Goal: Transaction & Acquisition: Purchase product/service

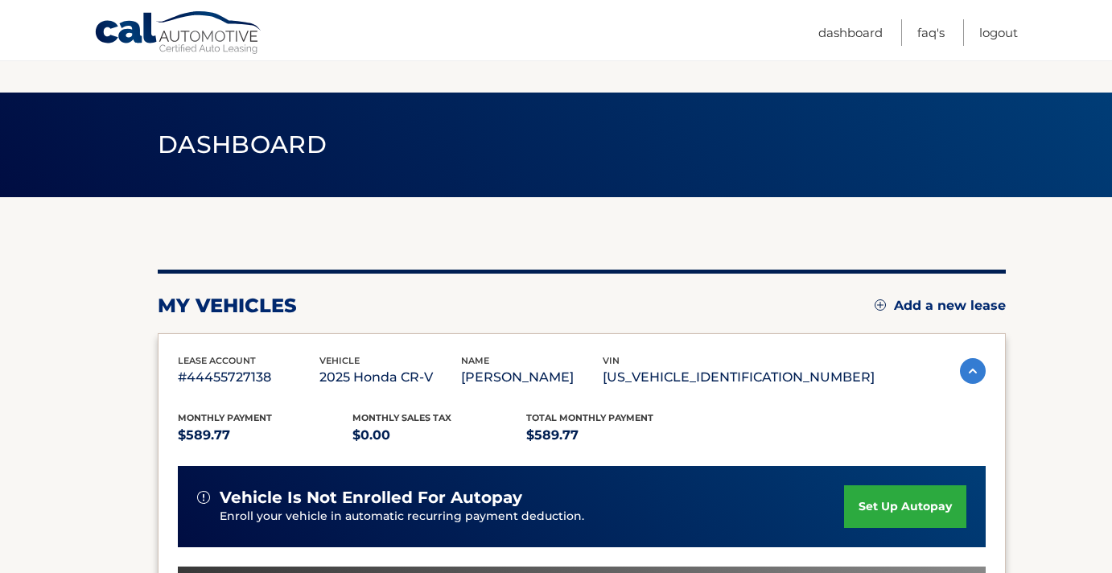
scroll to position [263, 0]
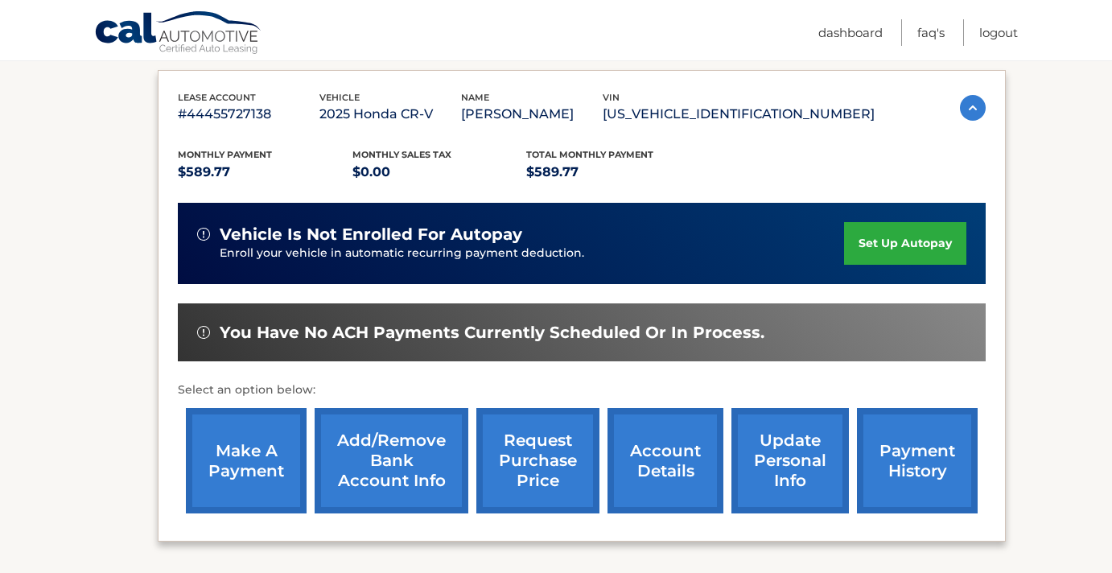
click at [260, 474] on link "make a payment" at bounding box center [246, 460] width 121 height 105
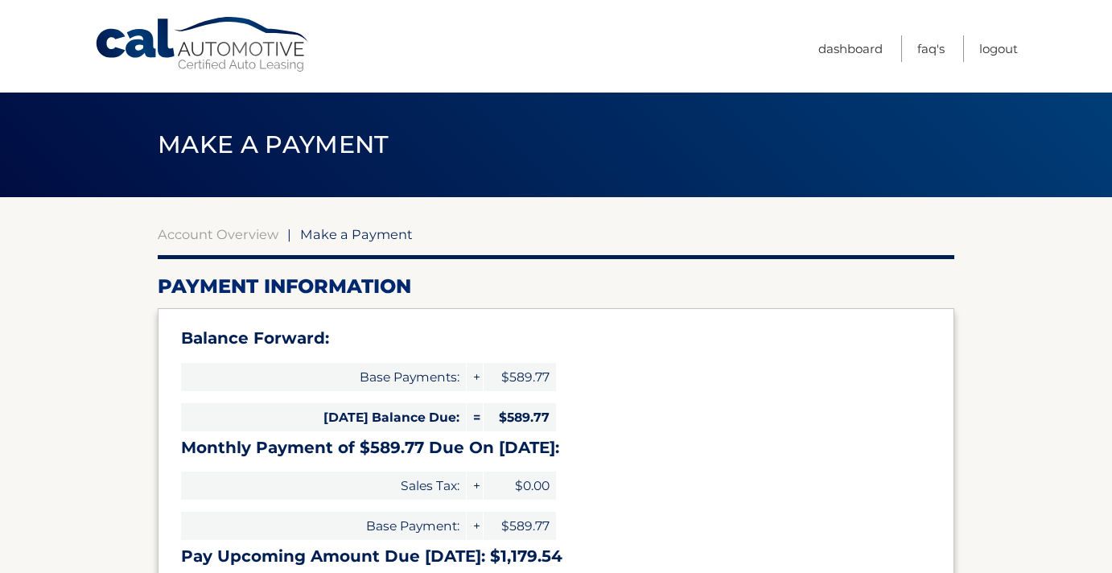
select select "ZTdhZTBkMDQtOGFkZC00NjEwLTk2NzQtY2IzODM1NjZiM2I5"
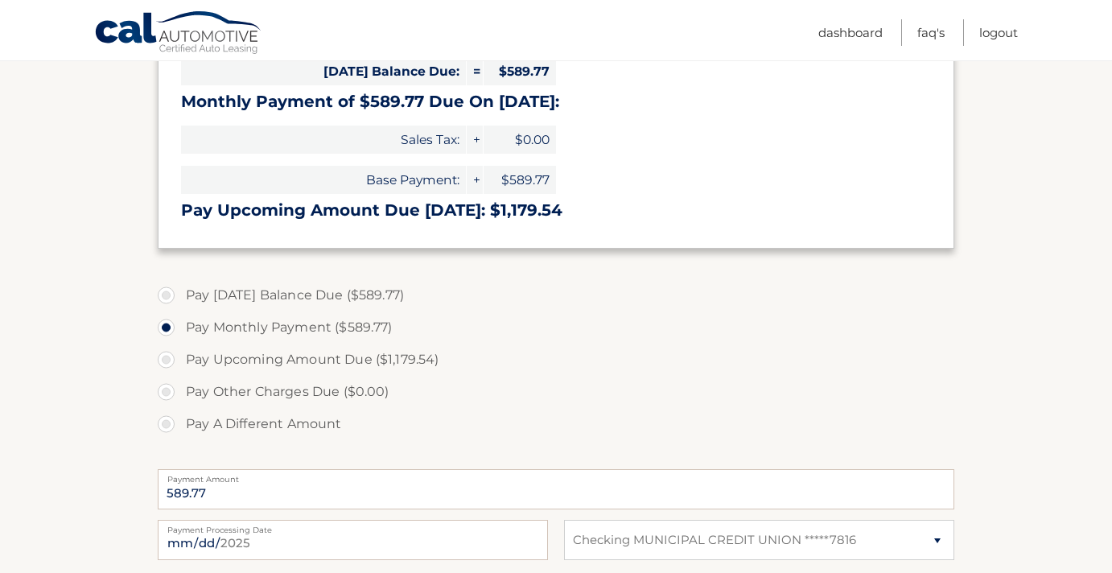
scroll to position [348, 0]
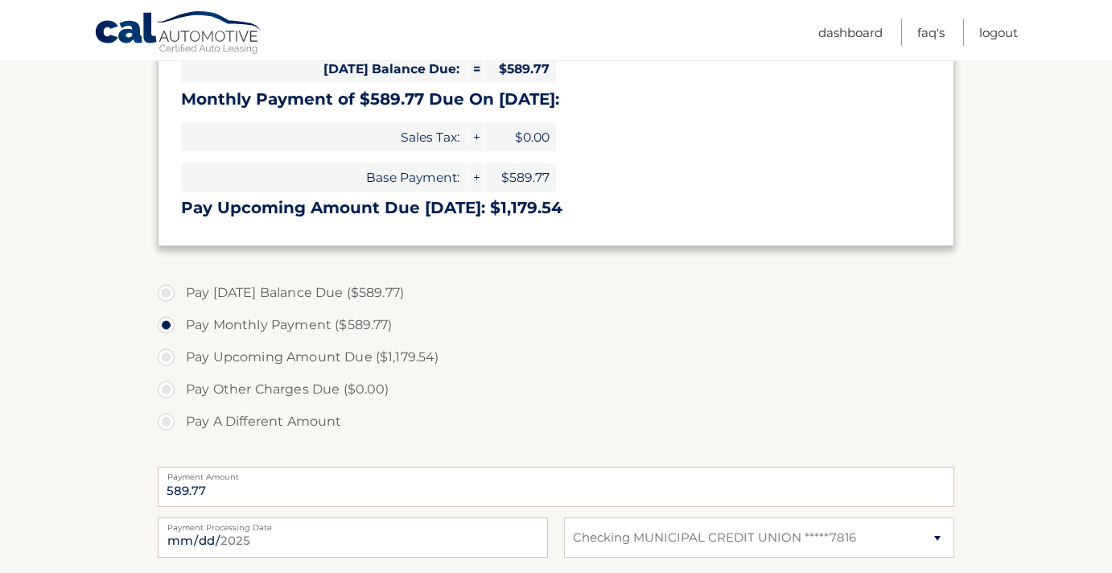
click at [167, 286] on label "Pay [DATE] Balance Due ($589.77)" at bounding box center [556, 293] width 796 height 32
click at [167, 286] on input "Pay [DATE] Balance Due ($589.77)" at bounding box center [172, 290] width 16 height 26
radio input "true"
click at [702, 341] on label "Pay Upcoming Amount Due ($1,179.54)" at bounding box center [556, 357] width 796 height 32
click at [180, 341] on input "Pay Upcoming Amount Due ($1,179.54)" at bounding box center [172, 354] width 16 height 26
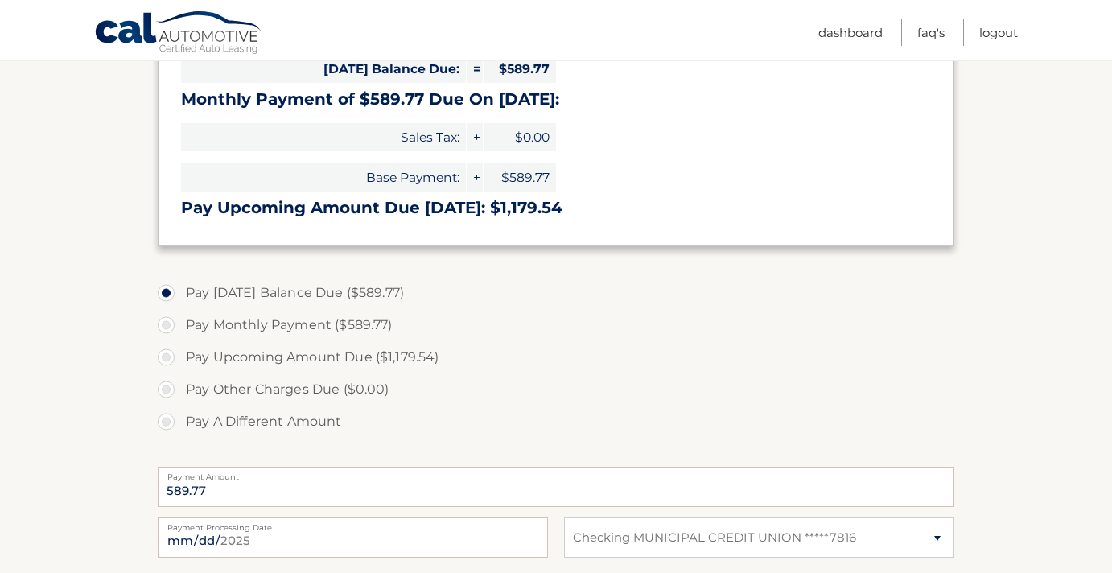
radio input "true"
type input "1179.54"
click at [168, 290] on label "Pay [DATE] Balance Due ($589.77)" at bounding box center [556, 293] width 796 height 32
click at [168, 290] on input "Pay [DATE] Balance Due ($589.77)" at bounding box center [172, 290] width 16 height 26
radio input "true"
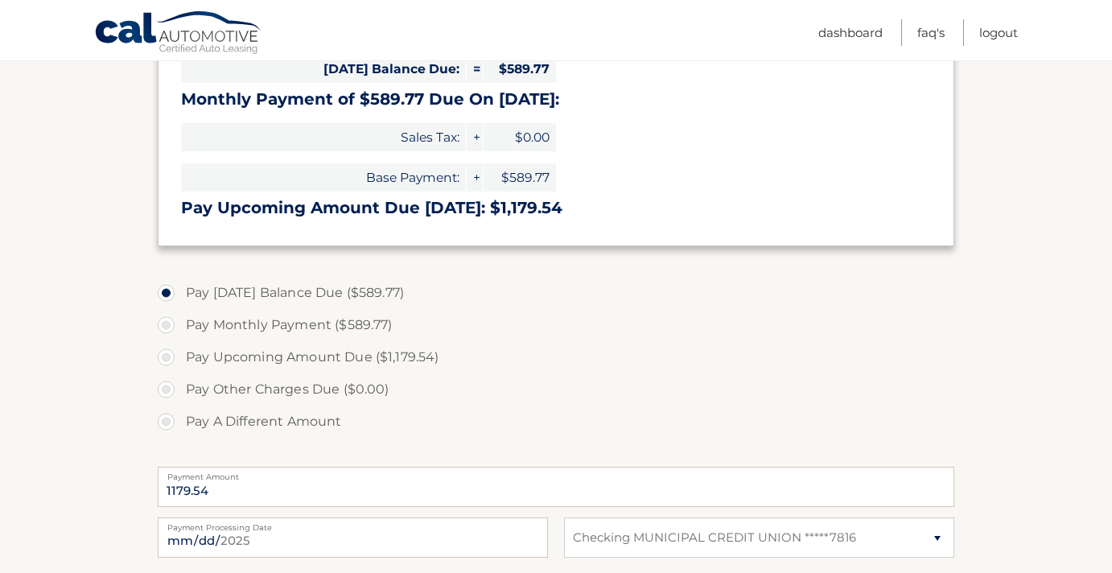
type input "589.77"
click at [649, 341] on label "Pay Upcoming Amount Due ($1,179.54)" at bounding box center [556, 357] width 796 height 32
click at [180, 341] on input "Pay Upcoming Amount Due ($1,179.54)" at bounding box center [172, 354] width 16 height 26
radio input "true"
type input "1179.54"
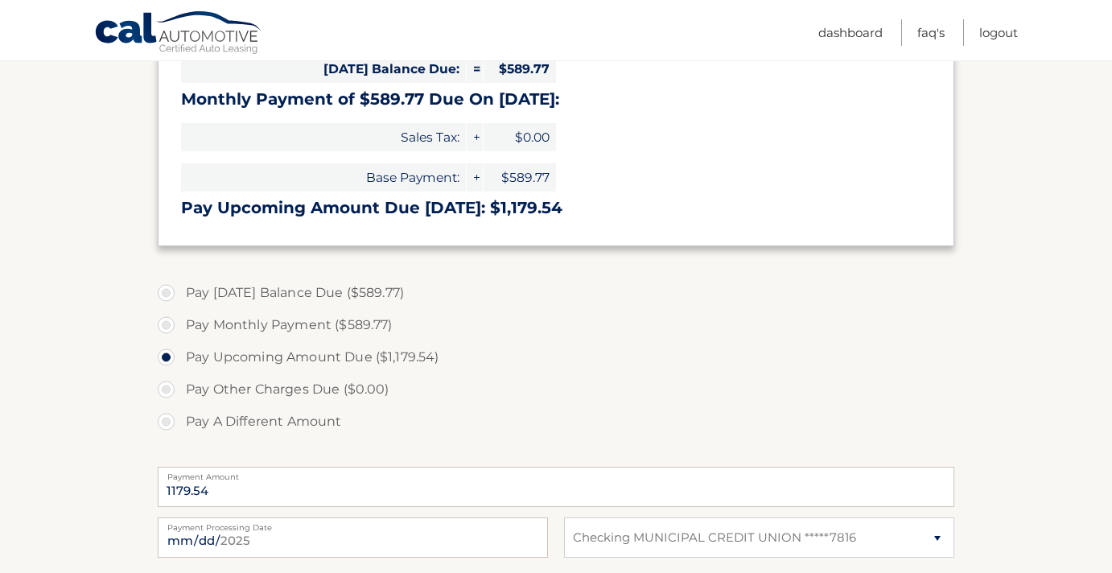
click at [164, 292] on label "Pay [DATE] Balance Due ($589.77)" at bounding box center [556, 293] width 796 height 32
click at [164, 292] on input "Pay [DATE] Balance Due ($589.77)" at bounding box center [172, 290] width 16 height 26
radio input "true"
type input "589.77"
click at [1055, 331] on section "Account Overview | Make a Payment Payment Information Balance Forward: Base Pay…" at bounding box center [556, 298] width 1112 height 898
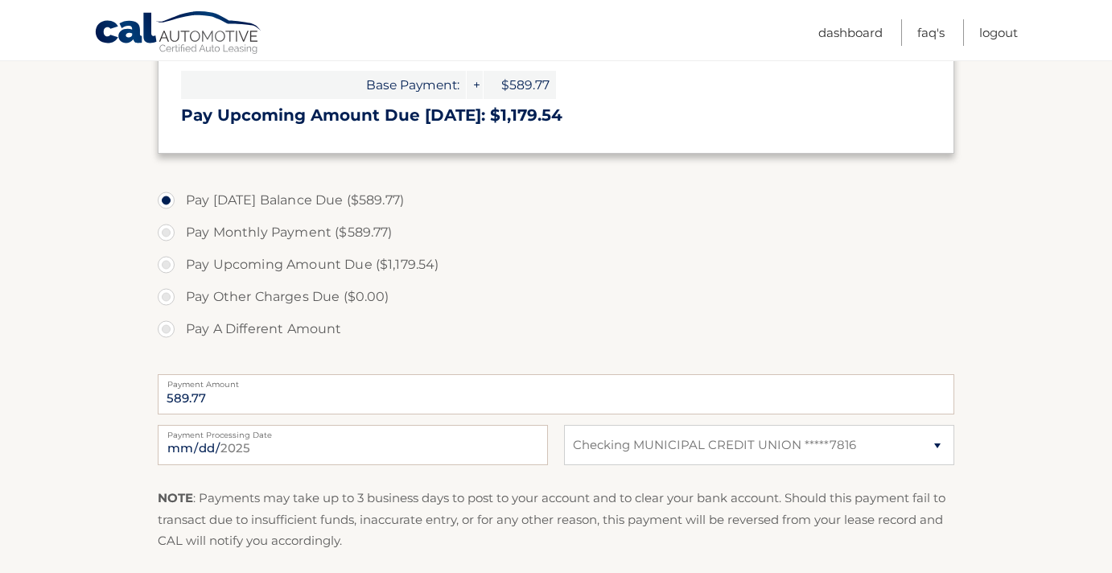
scroll to position [467, 0]
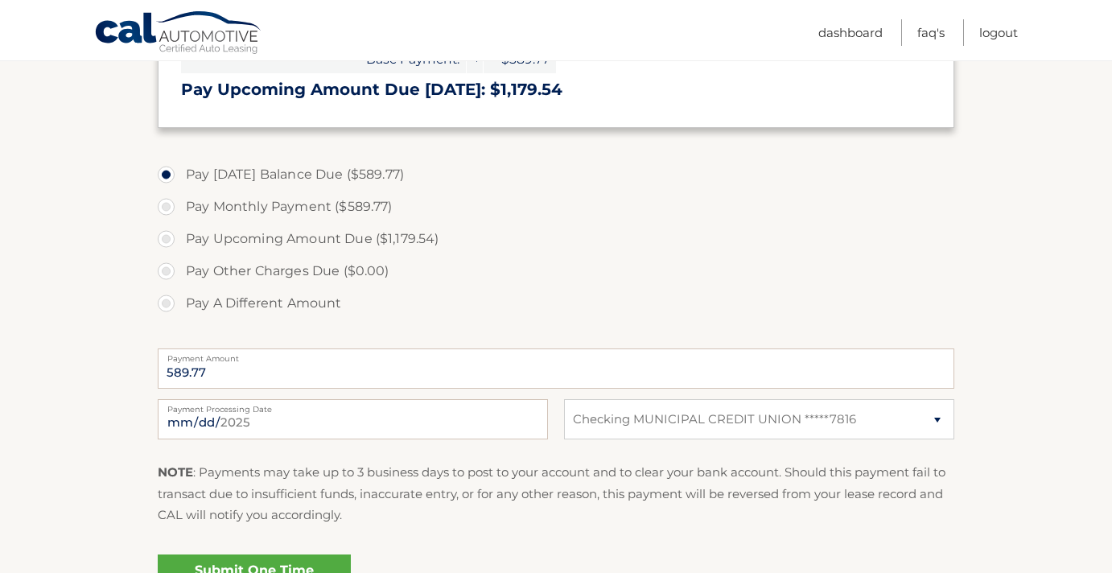
click at [274, 557] on link "Submit One Time Payment" at bounding box center [254, 579] width 193 height 51
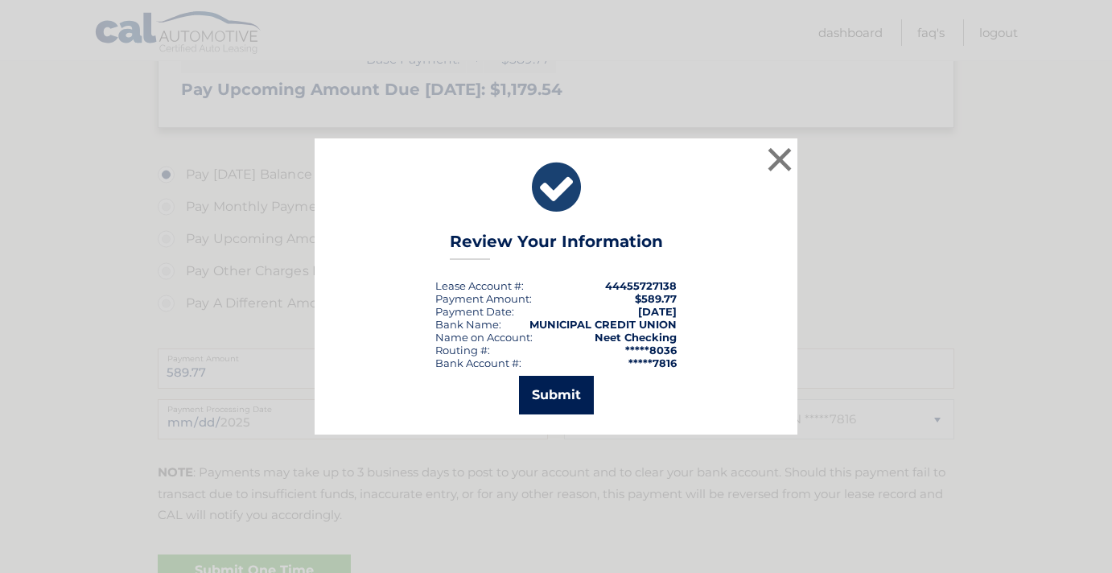
click at [562, 385] on button "Submit" at bounding box center [556, 395] width 75 height 39
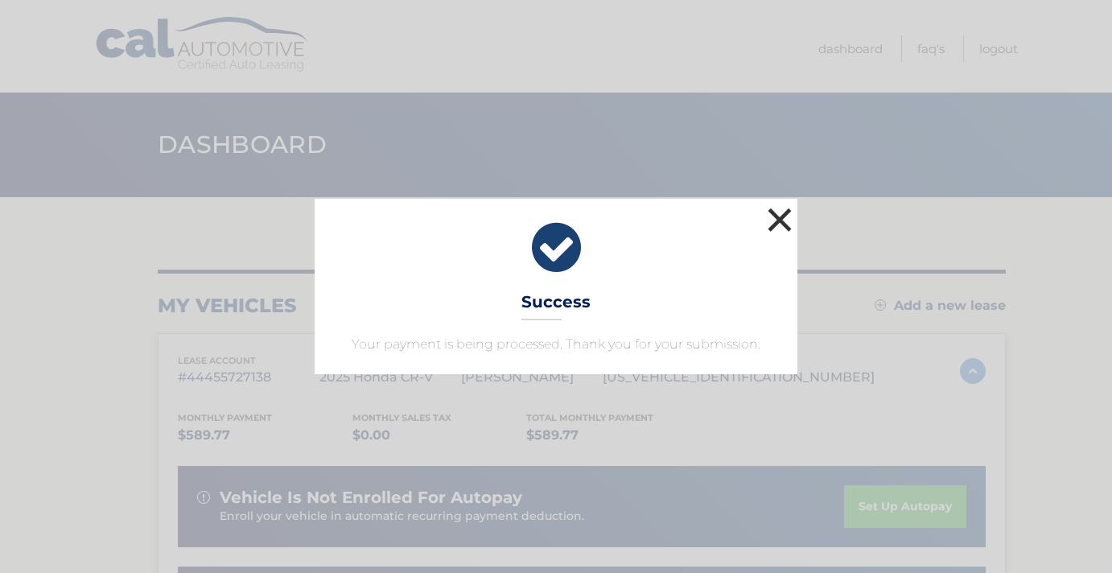
click at [777, 223] on button "×" at bounding box center [779, 220] width 32 height 32
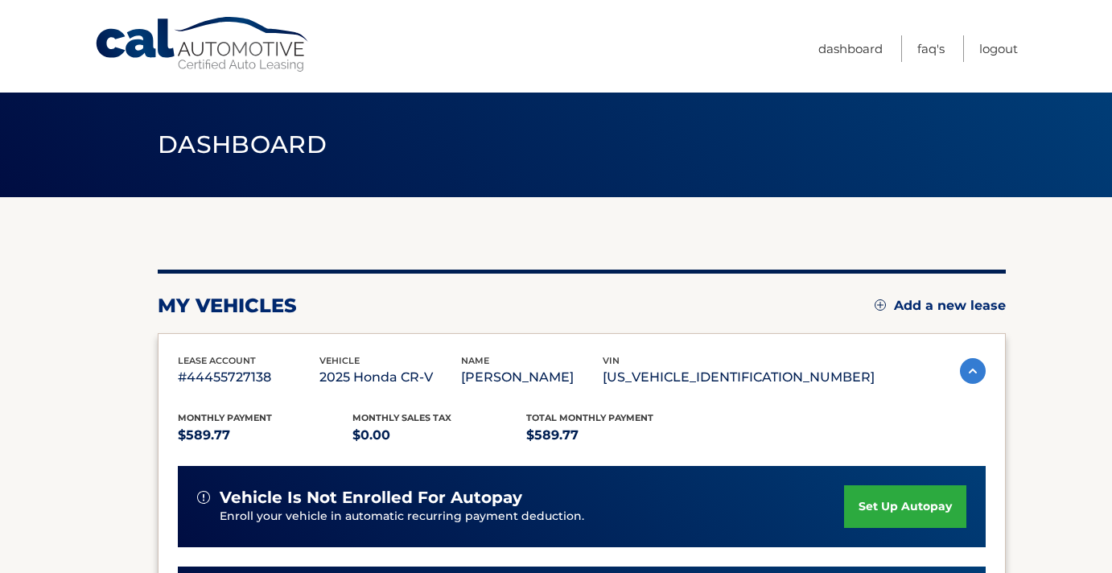
click at [1047, 347] on section "my vehicles Add a new lease lease account #44455727138 vehicle 2025 Honda CR-V …" at bounding box center [556, 540] width 1112 height 686
click at [1000, 47] on link "Logout" at bounding box center [998, 48] width 39 height 27
